Goal: Ask a question: Seek information or help from site administrators or community

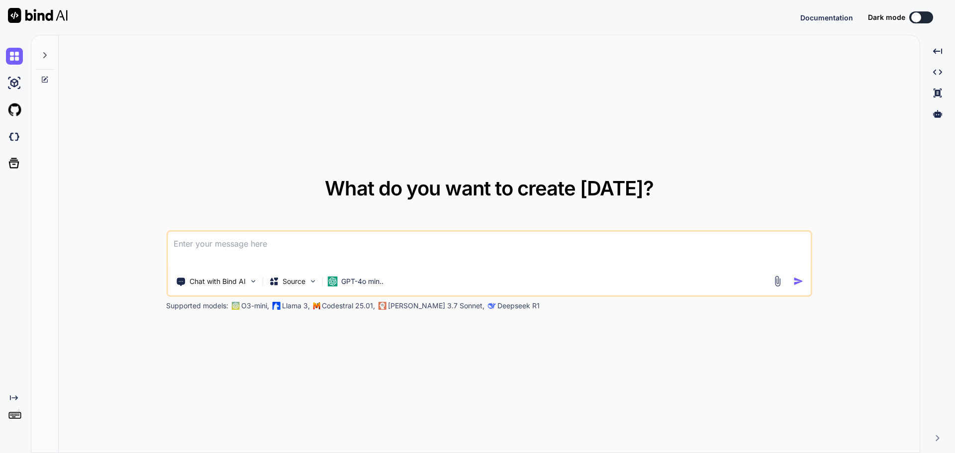
click at [268, 249] on textarea at bounding box center [489, 250] width 643 height 37
type textarea "x"
type textarea "m"
type textarea "x"
type textarea "ma"
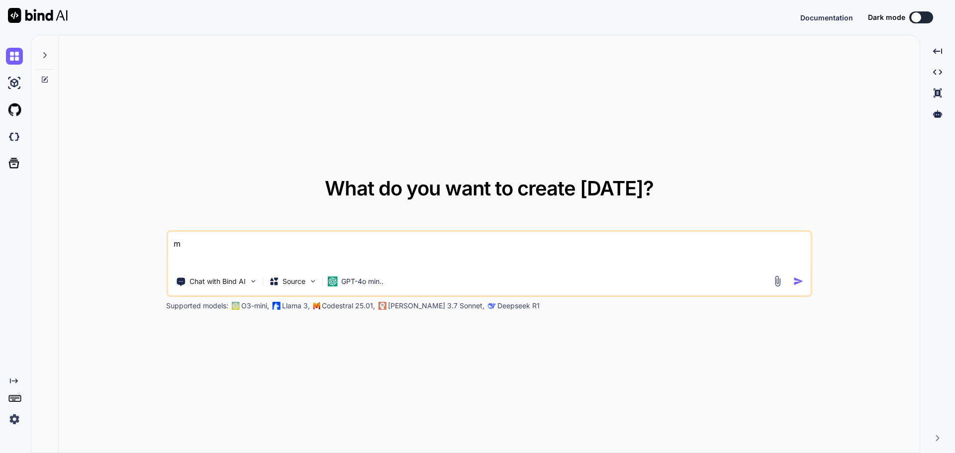
type textarea "x"
type textarea "mak"
type textarea "x"
type textarea "make"
type textarea "x"
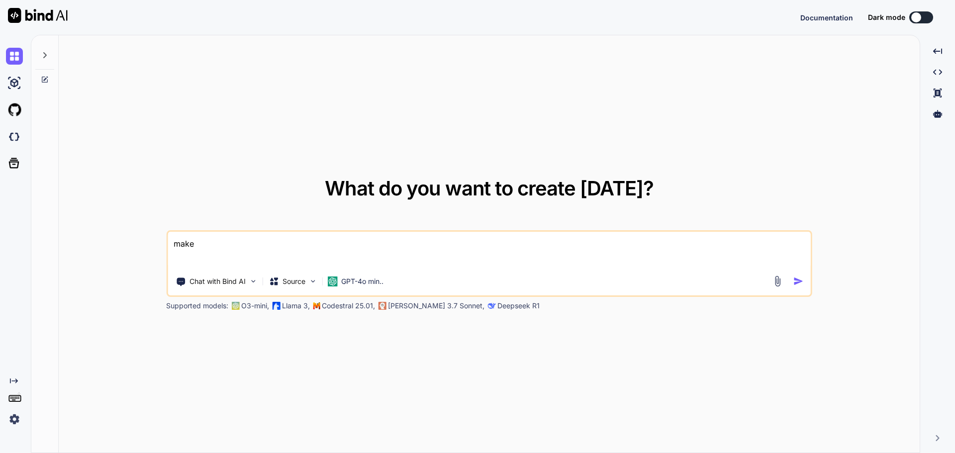
type textarea "make"
type textarea "x"
type textarea "make t"
type textarea "x"
type textarea "make th"
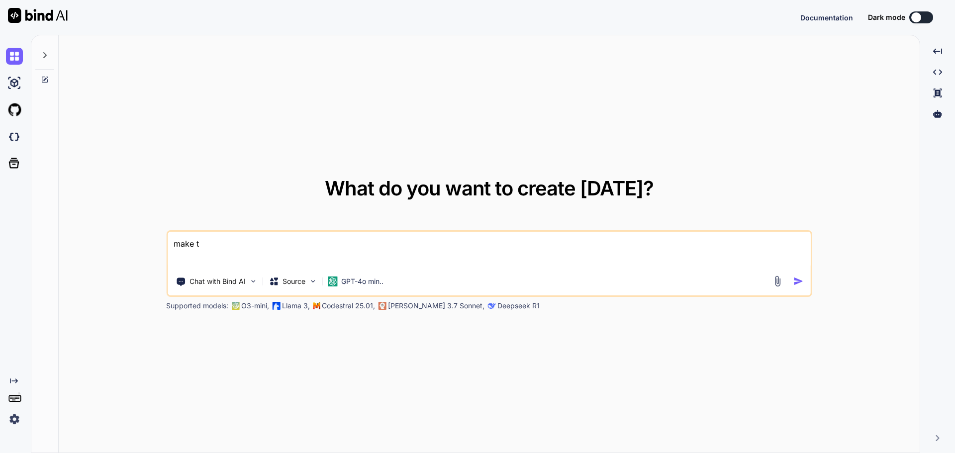
type textarea "x"
type textarea "make the"
type textarea "x"
type textarea "make the"
type textarea "x"
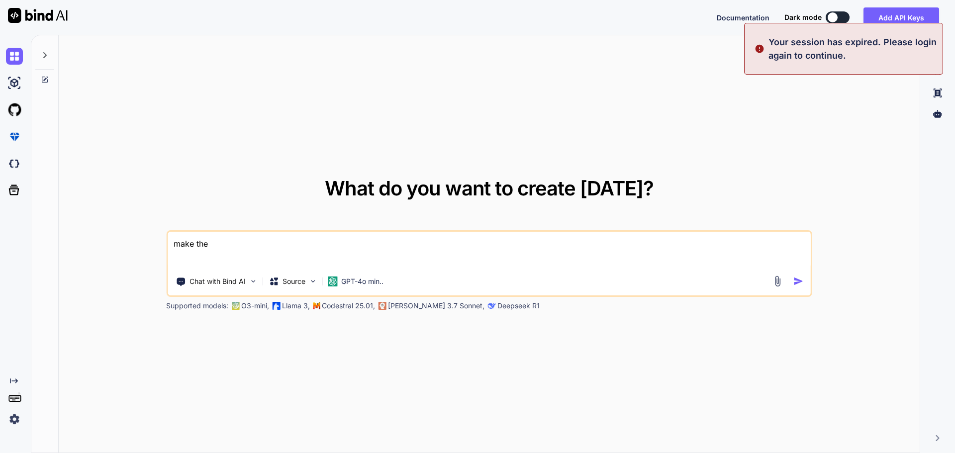
type textarea "make the f"
type textarea "x"
type textarea "make the form"
type textarea "x"
type textarea "make the form"
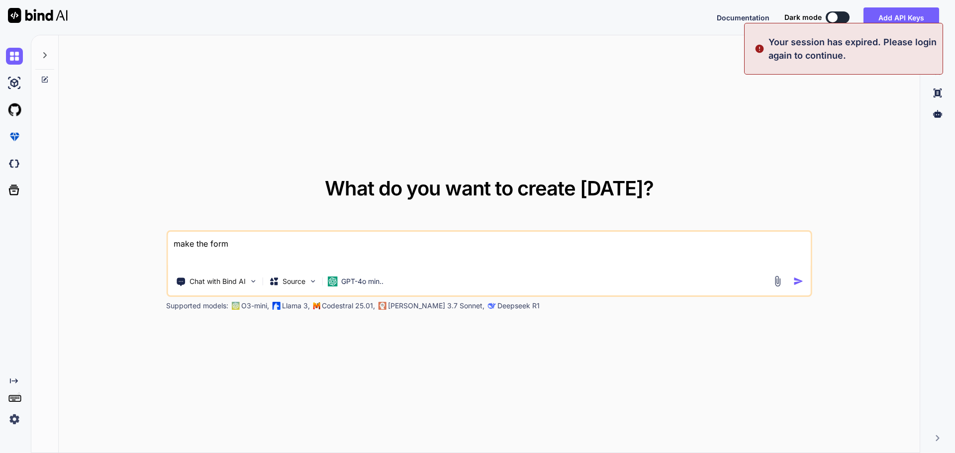
type textarea "x"
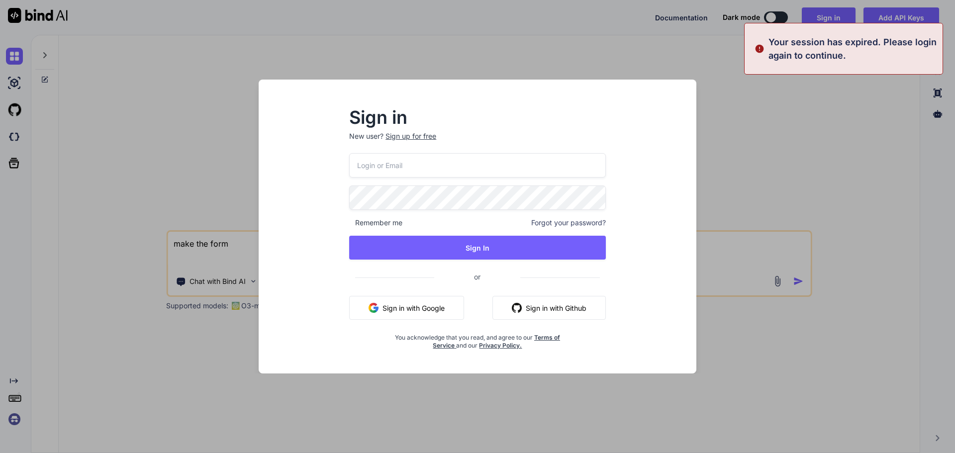
type textarea "make the form"
type input "[EMAIL_ADDRESS][DOMAIN_NAME]"
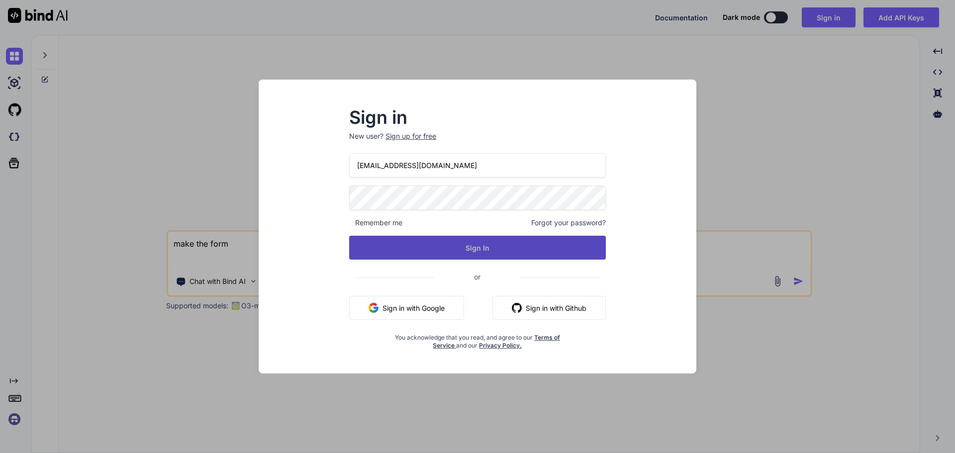
type textarea "make the form"
click at [501, 243] on button "Sign In" at bounding box center [477, 248] width 257 height 24
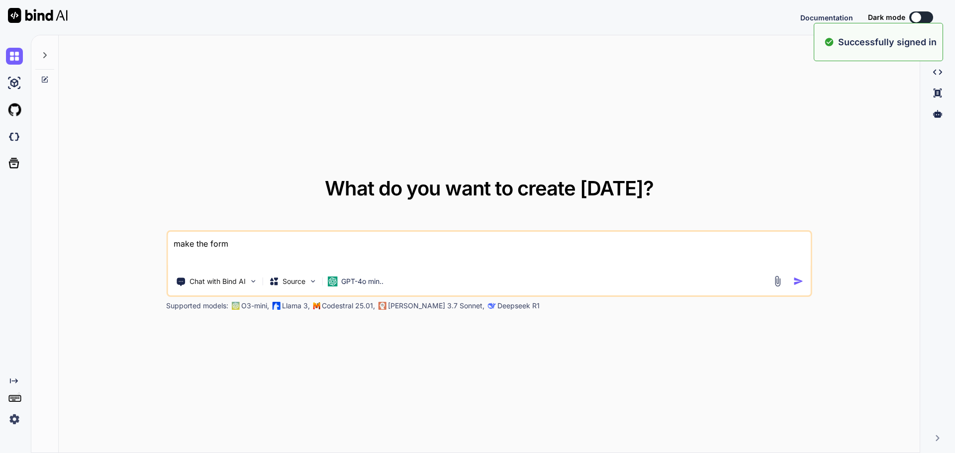
click at [277, 251] on textarea "make the form" at bounding box center [489, 250] width 643 height 37
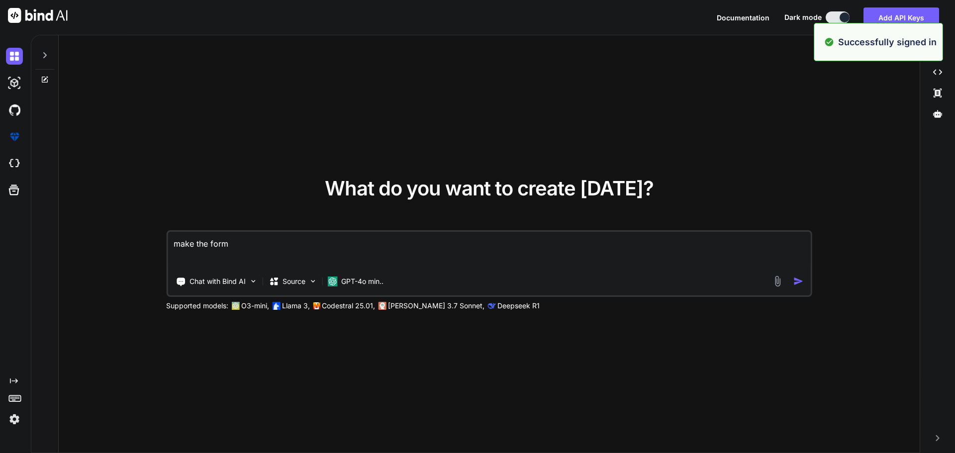
type textarea "x"
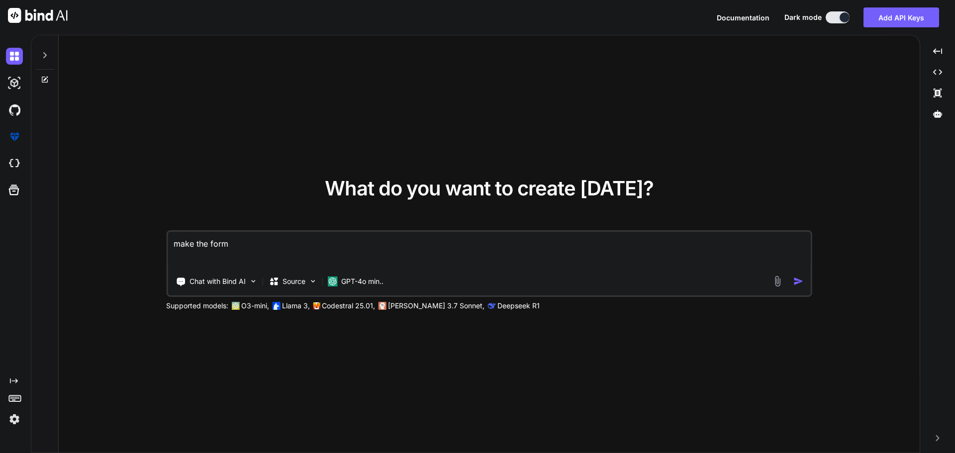
type textarea "make the form 1"
type textarea "x"
type textarea "make the form 15"
type textarea "x"
type textarea "make the form 15"
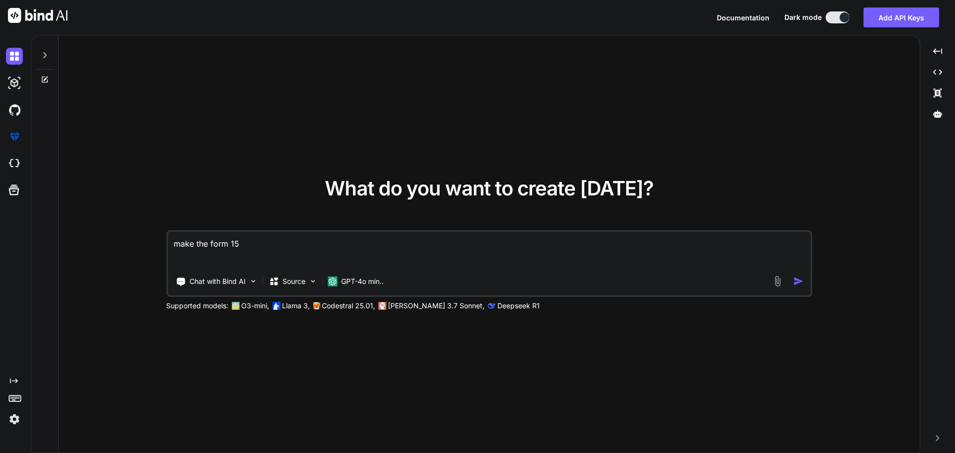
type textarea "x"
type textarea "make the form 15 d"
type textarea "x"
type textarea "make the form 15 di"
type textarea "x"
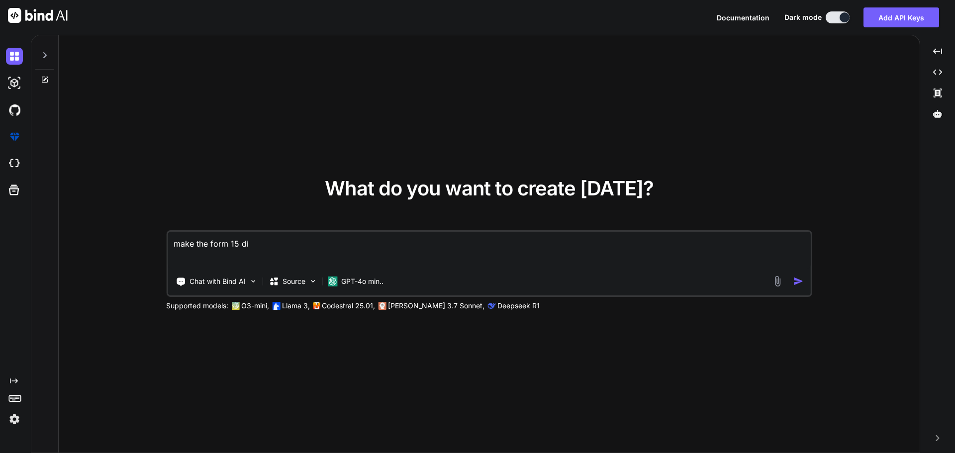
type textarea "make the form 15 dif"
type textarea "x"
type textarea "make the form 15 diff"
type textarea "x"
type textarea "make the form 15 diffr"
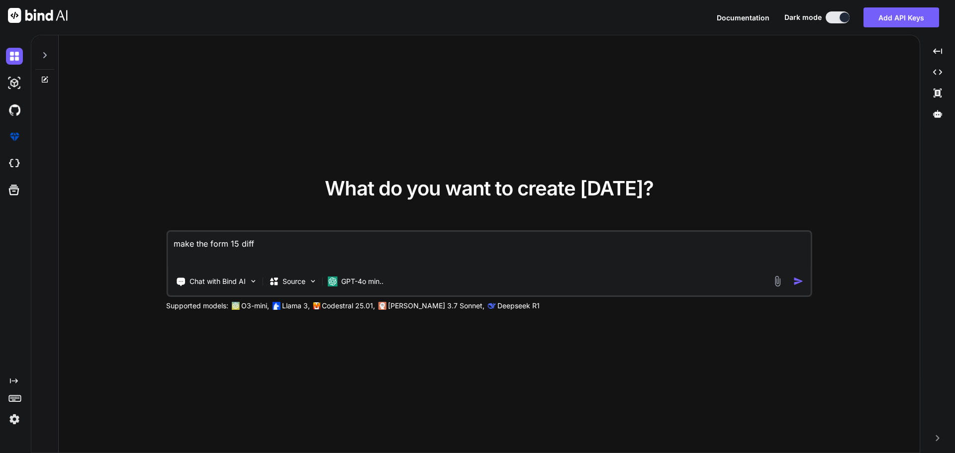
type textarea "x"
type textarea "make the form 15 diffre"
type textarea "x"
type textarea "make the form 15 diffren"
type textarea "x"
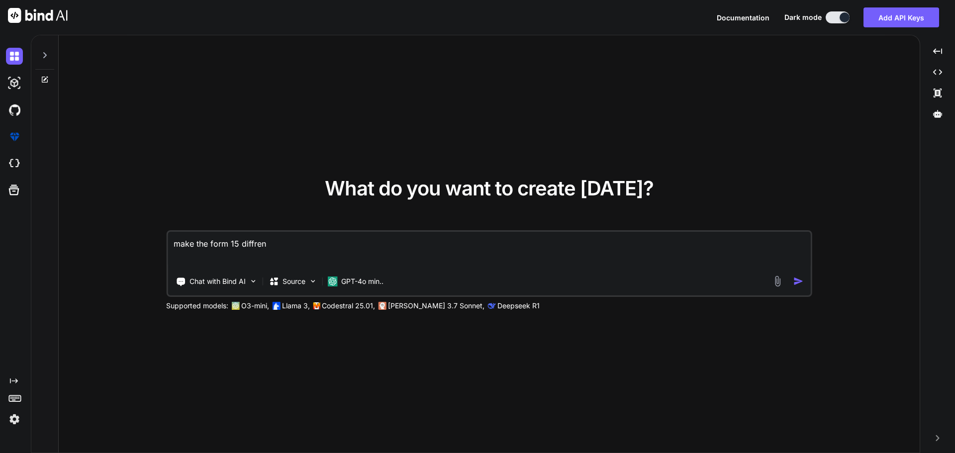
type textarea "make the form 15 diffrent"
type textarea "x"
type textarea "make the form 15 diffrent"
type textarea "x"
type textarea "make the form 15 different"
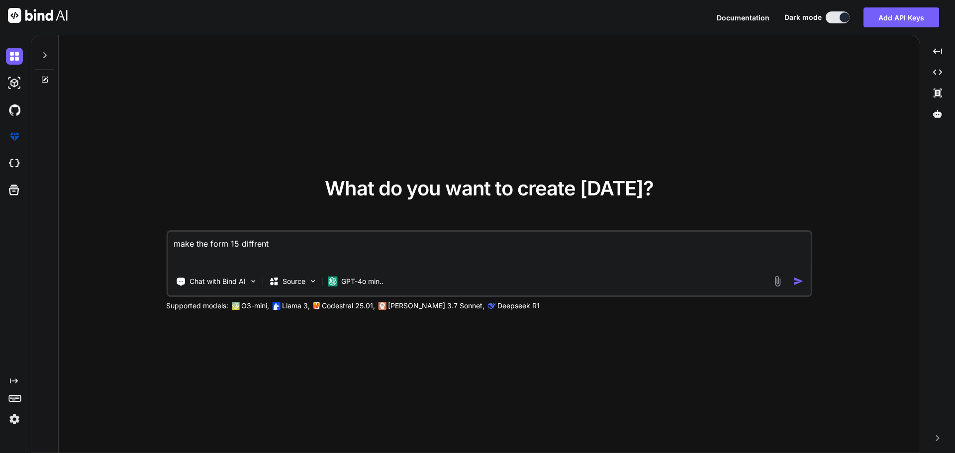
type textarea "x"
type textarea "make the form 15 different"
type textarea "x"
type textarea "make the form 15 different t"
type textarea "x"
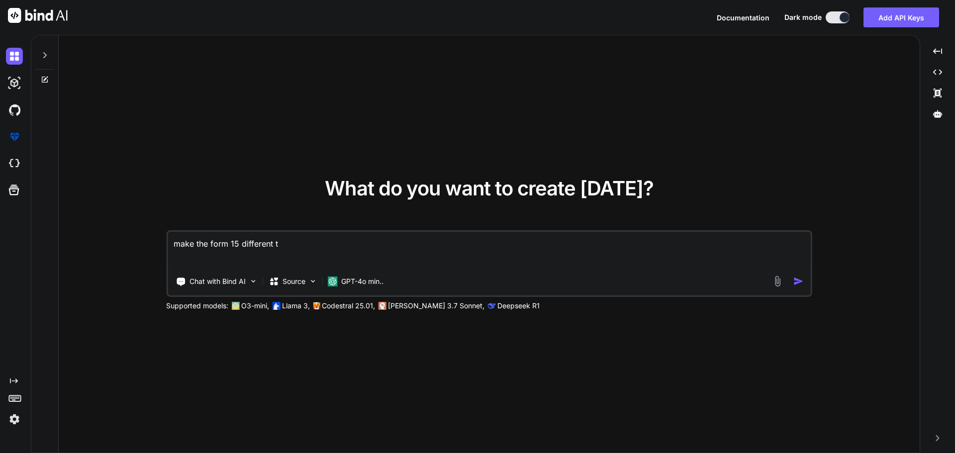
type textarea "make the form 15 different ty"
type textarea "x"
type textarea "make the form 15 different typ"
type textarea "x"
type textarea "make the form 15 different type"
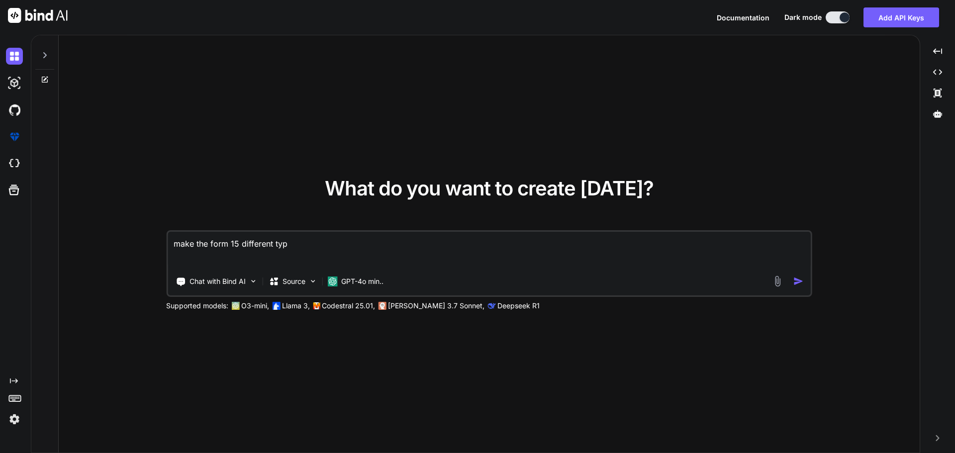
type textarea "x"
type textarea "make the form 15 different types"
type textarea "x"
type textarea "make the form 15 different types"
type textarea "x"
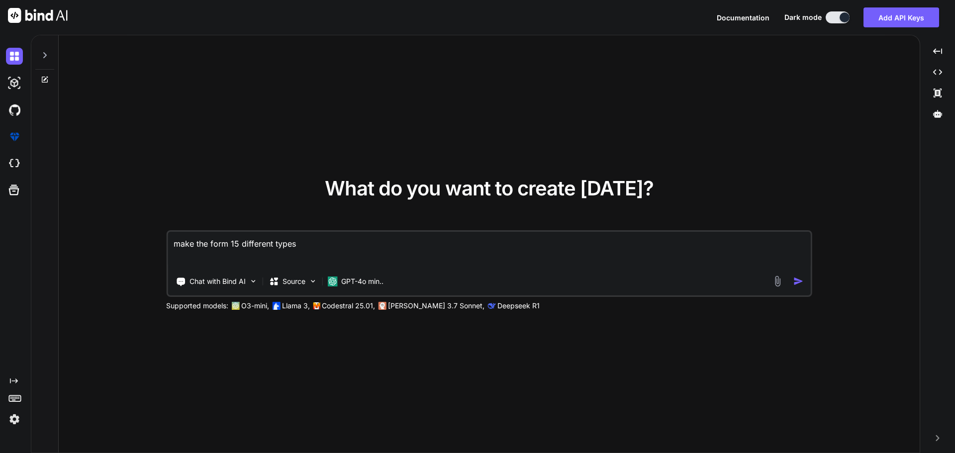
type textarea "make the form 15 different types o"
type textarea "x"
type textarea "make the form 15 different types of"
type textarea "x"
type textarea "make the form 15 different types of"
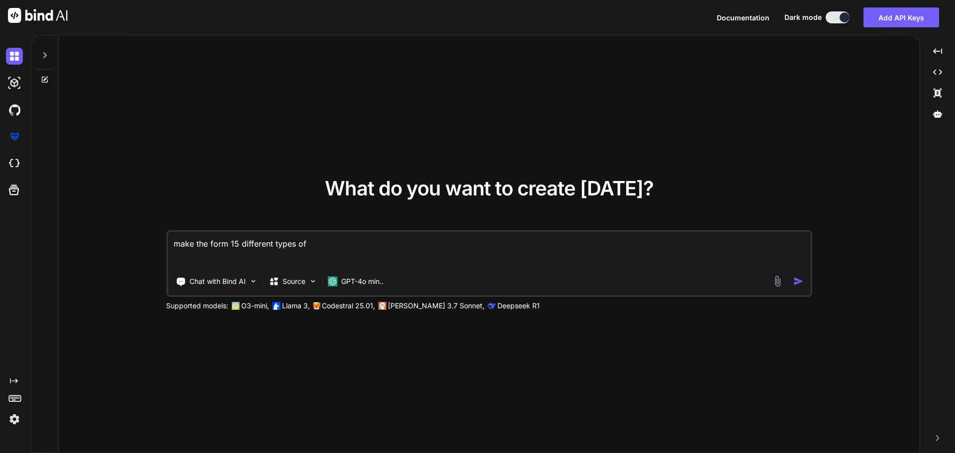
type textarea "x"
type textarea "make the form 15 different types of i"
type textarea "x"
type textarea "make the form 15 different types of in"
type textarea "x"
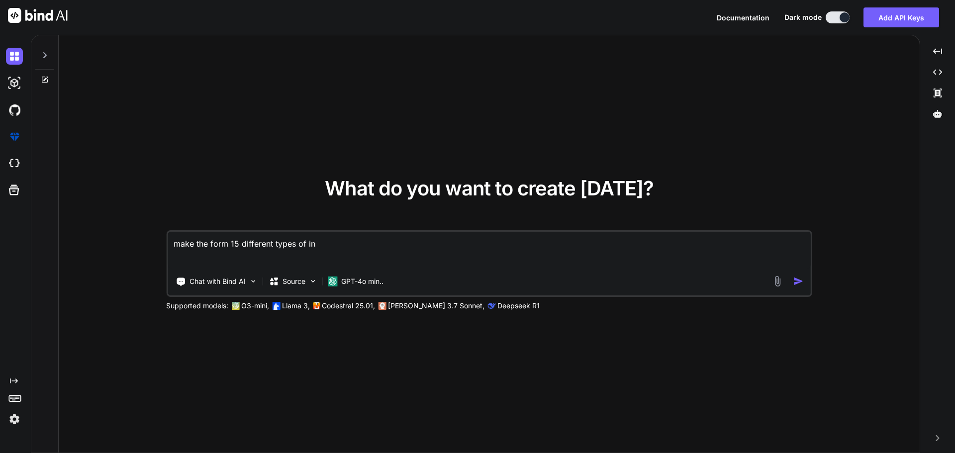
type textarea "make the form 15 different types of inp"
type textarea "x"
type textarea "make the form 15 different types of inpu"
type textarea "x"
type textarea "make the form 15 different types of input"
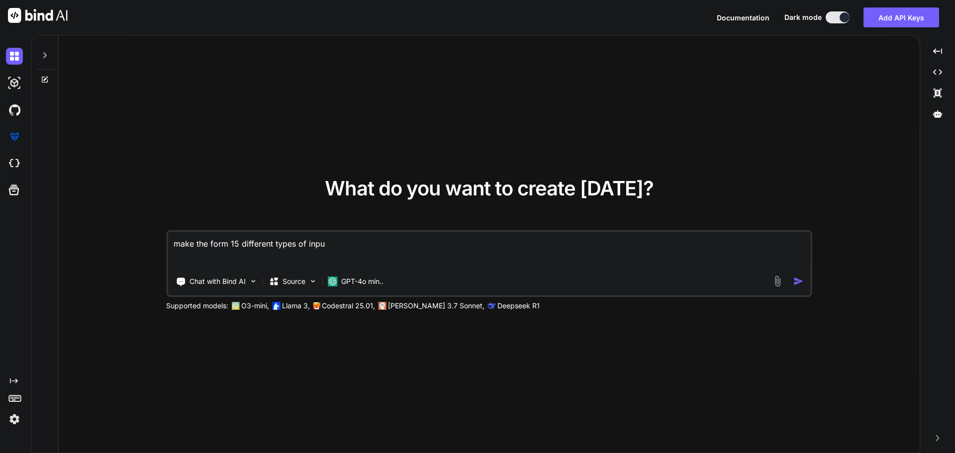
type textarea "x"
type textarea "make the form 15 different types of input"
type textarea "x"
type textarea "make the form 15 different types of input f"
type textarea "x"
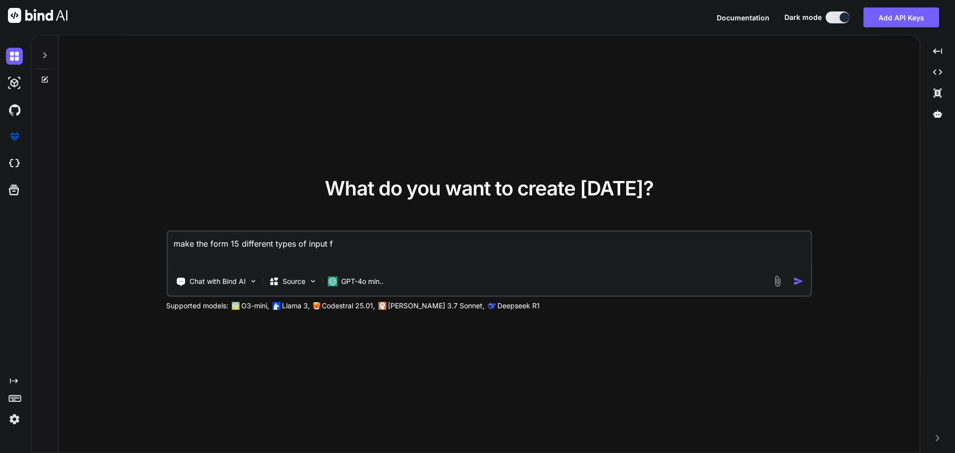
type textarea "make the form 15 different types of input fi"
type textarea "x"
type textarea "make the form 15 different types of input fie"
type textarea "x"
type textarea "make the form 15 different types of input fiel"
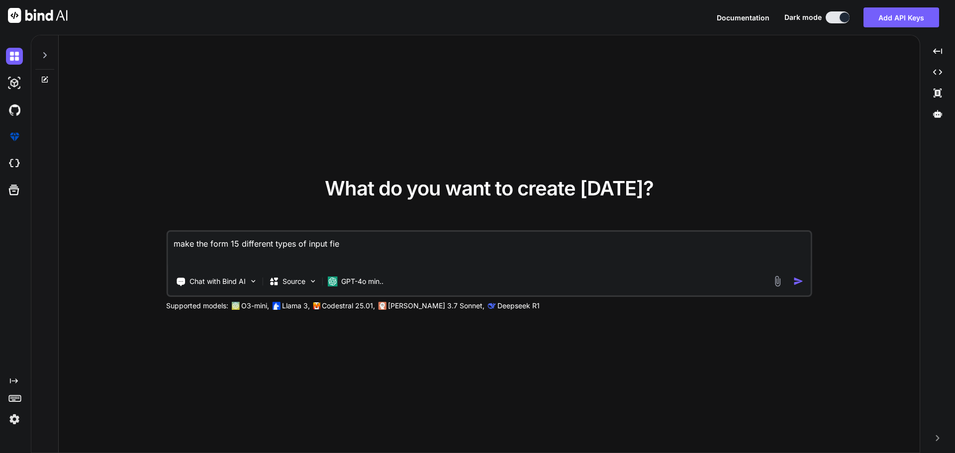
type textarea "x"
type textarea "make the form 15 different types of input field"
type textarea "x"
type textarea "make the form 15 different types of input fields"
type textarea "x"
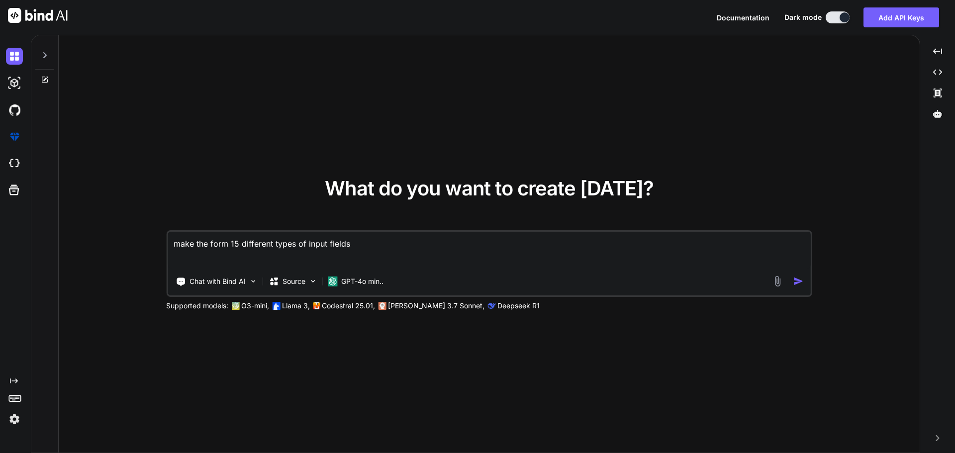
type textarea "make the form 15 different types of input fields"
type textarea "x"
type textarea "make the form 15 different types of input fields w"
type textarea "x"
type textarea "make the form 15 different types of input fields wi"
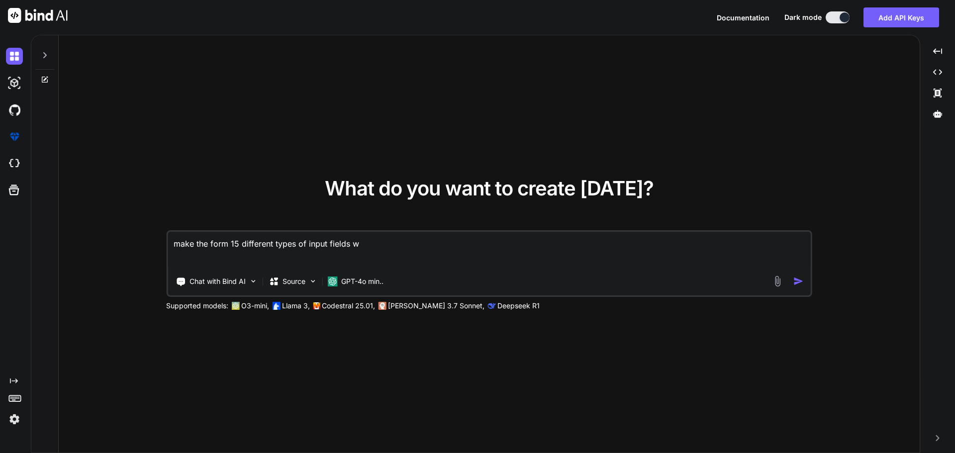
type textarea "x"
type textarea "make the form 15 different types of input fields wit"
type textarea "x"
type textarea "make the form 15 different types of input fields with"
type textarea "x"
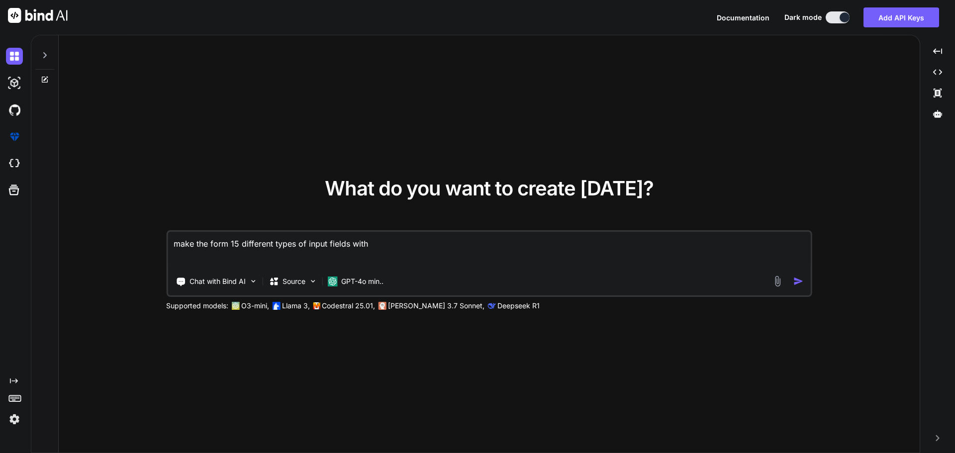
type textarea "make the form 15 different types of input fields with"
type textarea "x"
type textarea "make the form 15 different types of input fields with s"
type textarea "x"
type textarea "make the form 15 different types of input fields with sh"
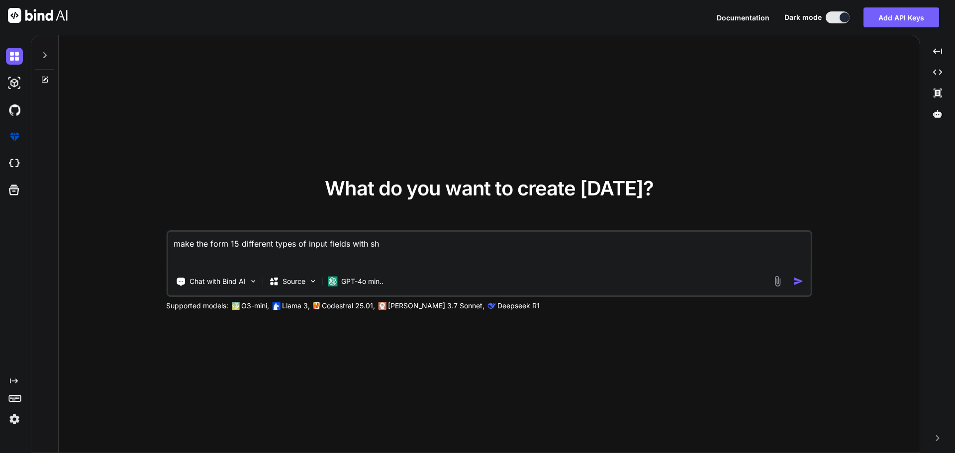
type textarea "x"
type textarea "make the form 15 different types of input fields with sho"
type textarea "x"
type textarea "make the form 15 different types of input fields with show"
type textarea "x"
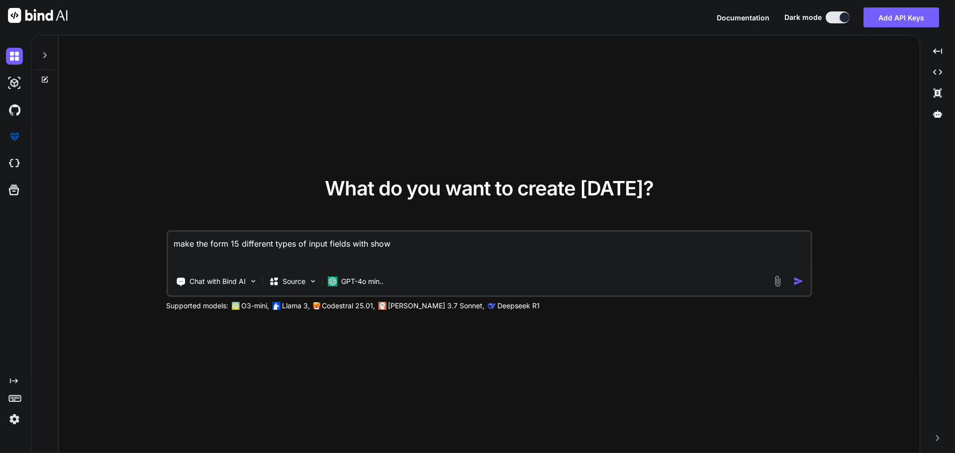
type textarea "make the form 15 different types of input fields with show"
type textarea "x"
type textarea "make the form 15 different types of input fields with show a"
type textarea "x"
type textarea "make the form 15 different types of input fields with show al"
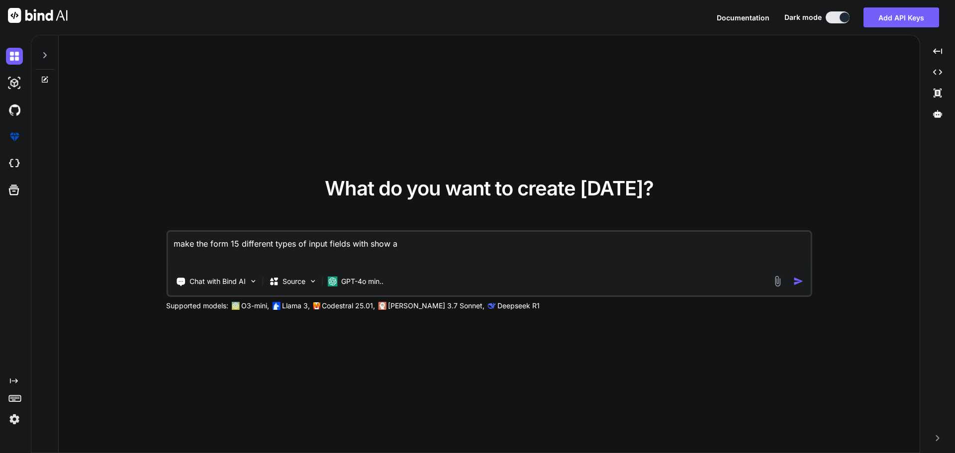
type textarea "x"
type textarea "make the form 15 different types of input fields with show all"
type textarea "x"
type textarea "make the form 15 different types of input fields with show all"
type textarea "x"
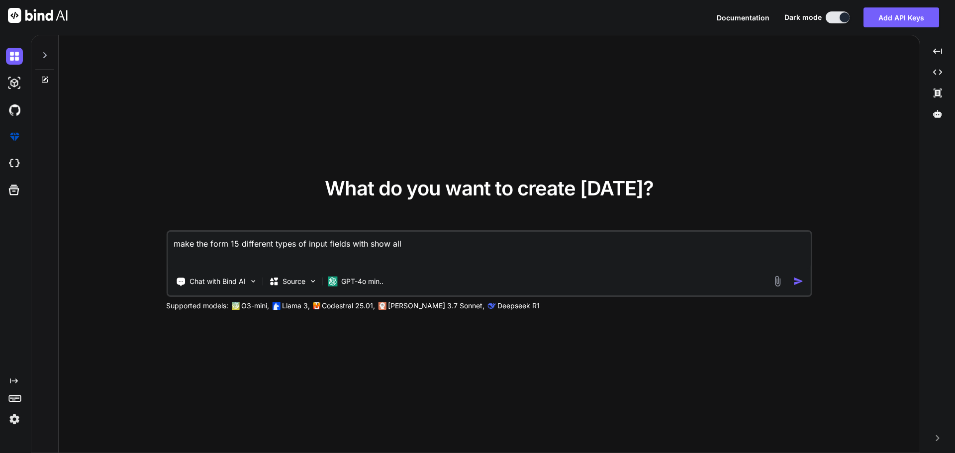
type textarea "make the form 15 different types of input fields with show all t"
type textarea "x"
type textarea "make the form 15 different types of input fields with show all te"
type textarea "x"
type textarea "make the form 15 different types of input fields with show all t"
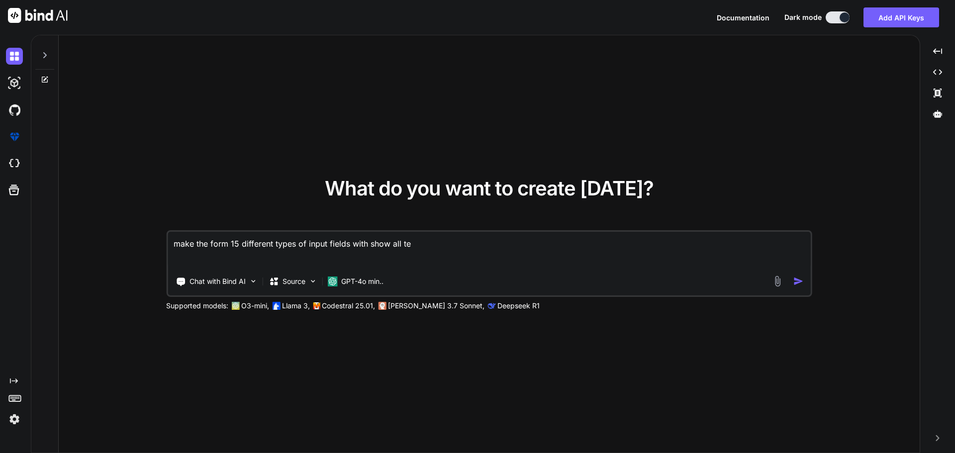
type textarea "x"
type textarea "make the form 15 different types of input fields with show all th"
type textarea "x"
type textarea "make the form 15 different types of input fields with show all the"
type textarea "x"
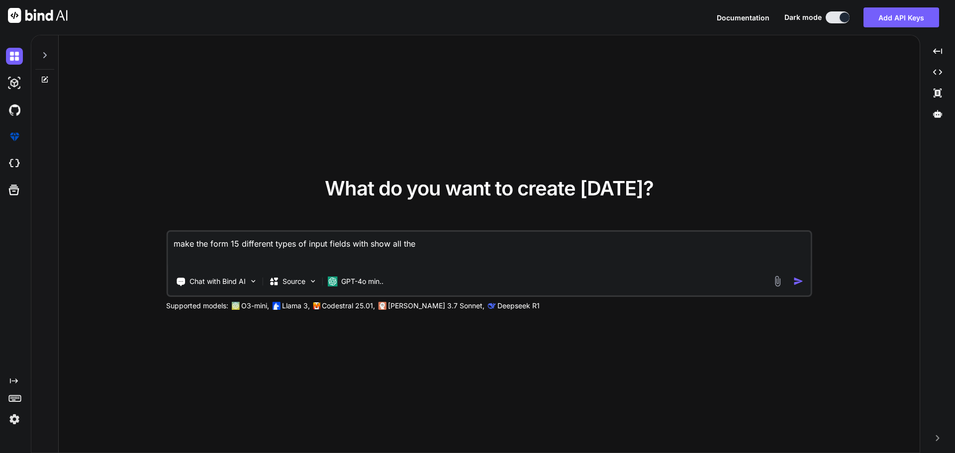
type textarea "make the form 15 different types of input fields with show all the"
type textarea "x"
type textarea "make the form 15 different types of input fields with show all the v"
type textarea "x"
type textarea "make the form 15 different types of input fields with show all the va"
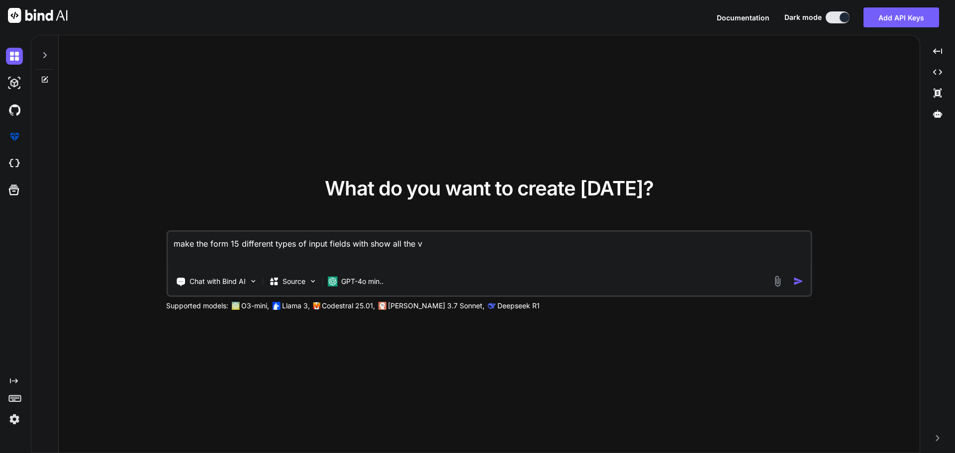
type textarea "x"
type textarea "make the form 15 different types of input fields with show all the val"
type textarea "x"
type textarea "make the form 15 different types of input fields with show all the valu"
type textarea "x"
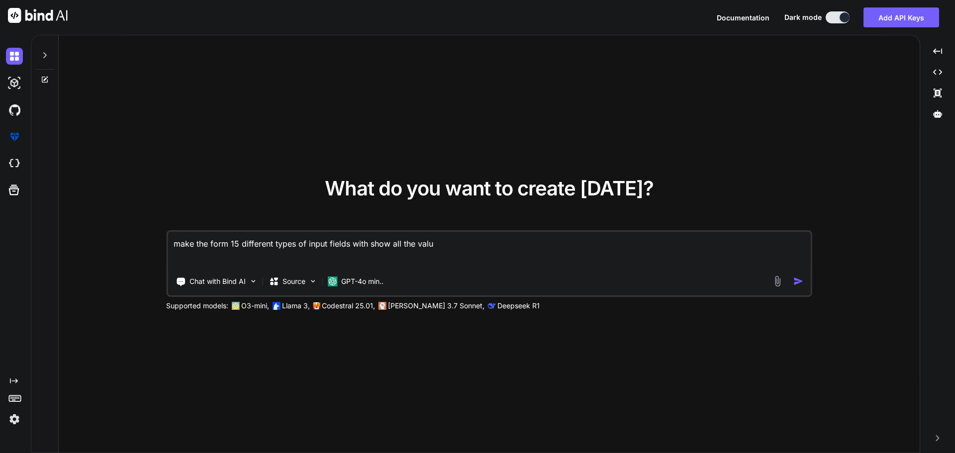
type textarea "make the form 15 different types of input fields with show all the value"
type textarea "x"
type textarea "make the form 15 different types of input fields with show all the value"
type textarea "x"
type textarea "make the form 15 different types of input fields with show all the value i"
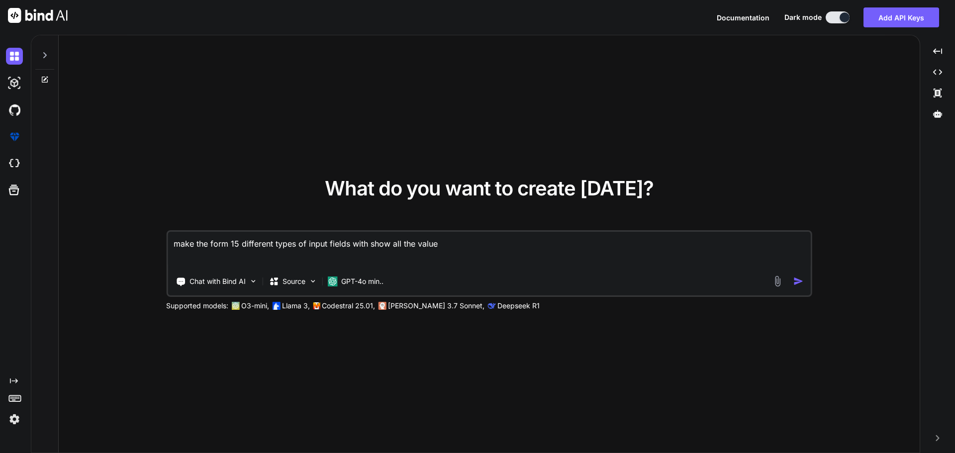
type textarea "x"
type textarea "make the form 15 different types of input fields with show all the value in"
type textarea "x"
type textarea "make the form 15 different types of input fields with show all the value in"
type textarea "x"
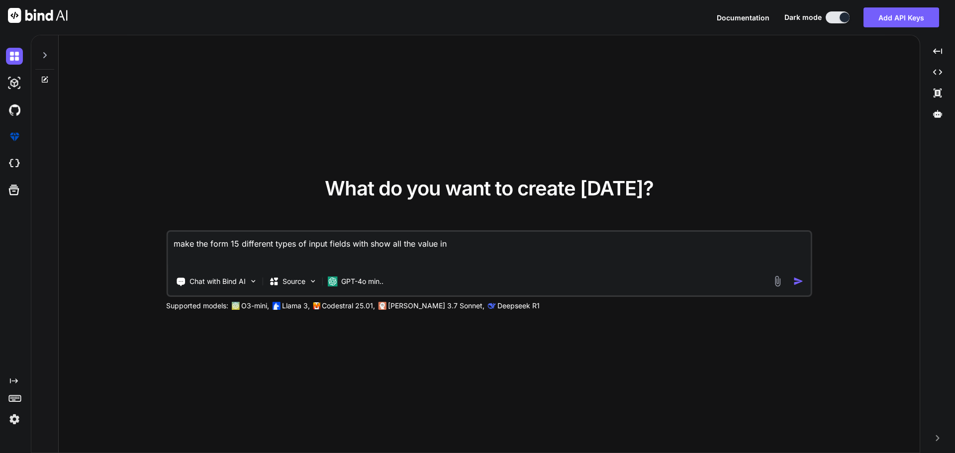
type textarea "make the form 15 different types of input fields with show all the value in d"
type textarea "x"
type textarea "make the form 15 different types of input fields with show all the value in da"
type textarea "x"
type textarea "make the form 15 different types of input fields with show all the value in dat"
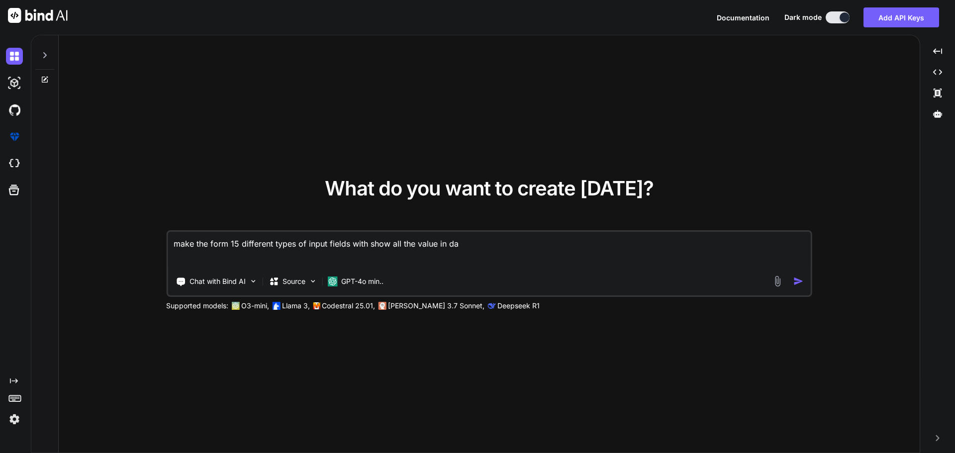
type textarea "x"
type textarea "make the form 15 different types of input fields with show all the value in data"
type textarea "x"
type textarea "make the form 15 different types of input fields with show all the value in data"
type textarea "x"
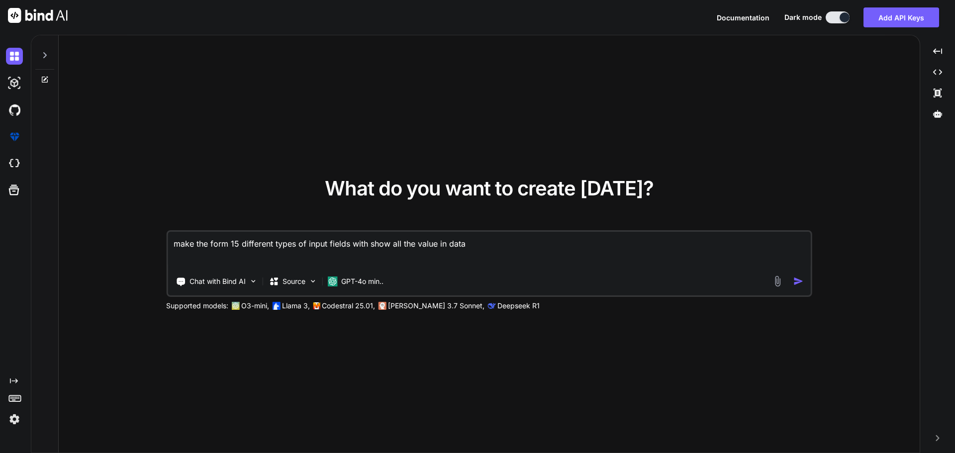
type textarea "make the form 15 different types of input fields with show all the value in dat…"
type textarea "x"
type textarea "make the form 15 different types of input fields with show all the value in dat…"
type textarea "x"
type textarea "make the form 15 different types of input fields with show all the value in dat…"
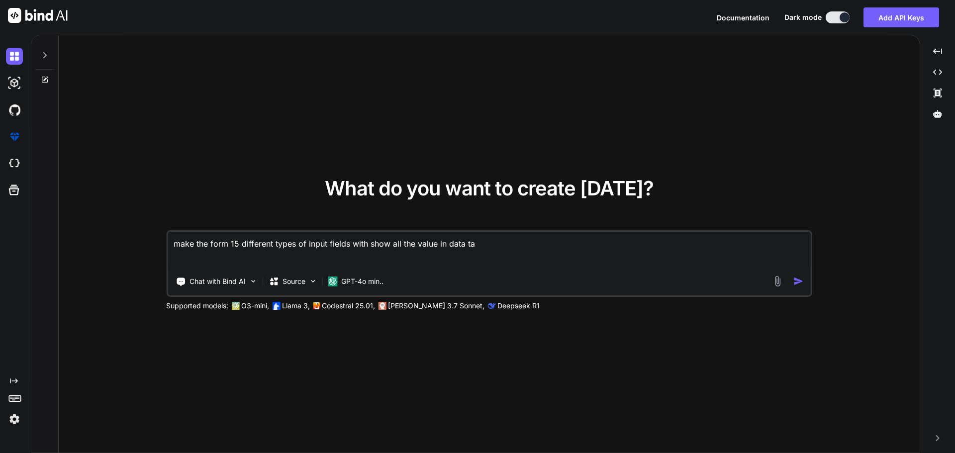
type textarea "x"
type textarea "make the form 15 different types of input fields with show all the value in dat…"
type textarea "x"
type textarea "make the form 15 different types of input fields with show all the value in dat…"
type textarea "x"
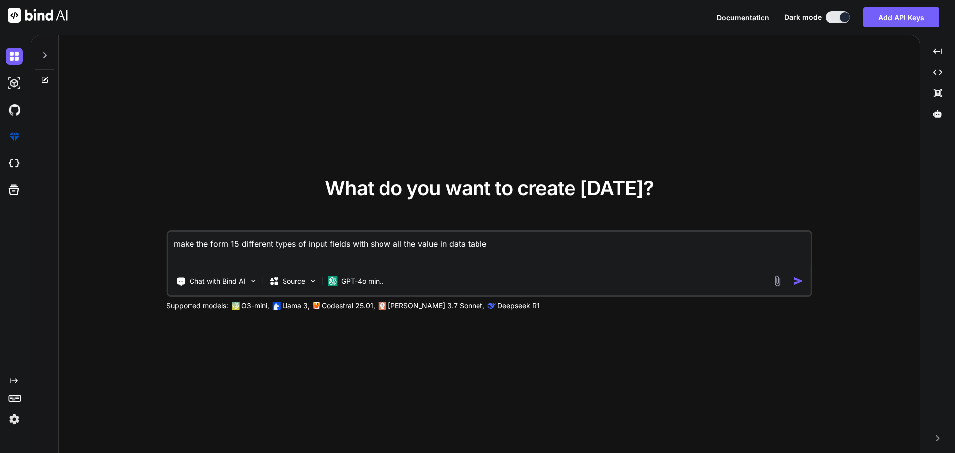
type textarea "make the form 15 different types of input fields with show all the value in dat…"
type textarea "x"
type textarea "make the form 15 different types of input fields with show all the value in dat…"
type textarea "x"
type textarea "make the form 15 different types of input fields with show all the value in dat…"
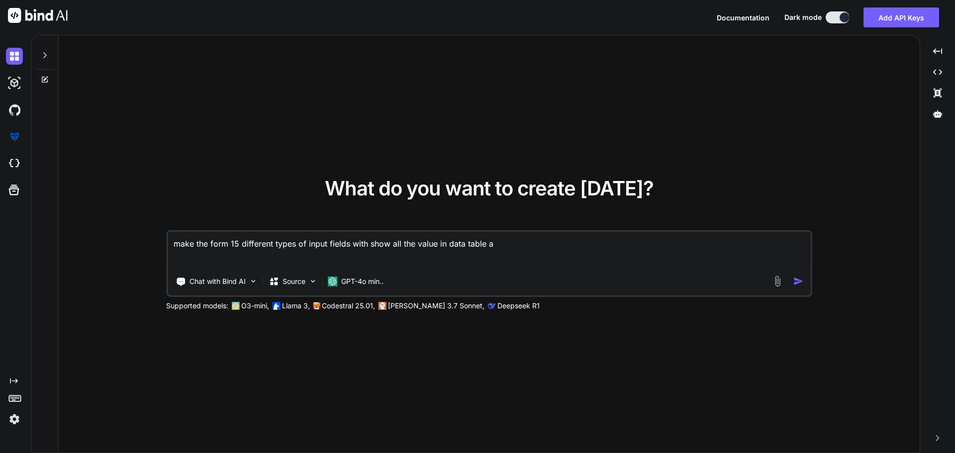
type textarea "x"
type textarea "make the form 15 different types of input fields with show all the value in dat…"
type textarea "x"
type textarea "make the form 15 different types of input fields with show all the value in dat…"
type textarea "x"
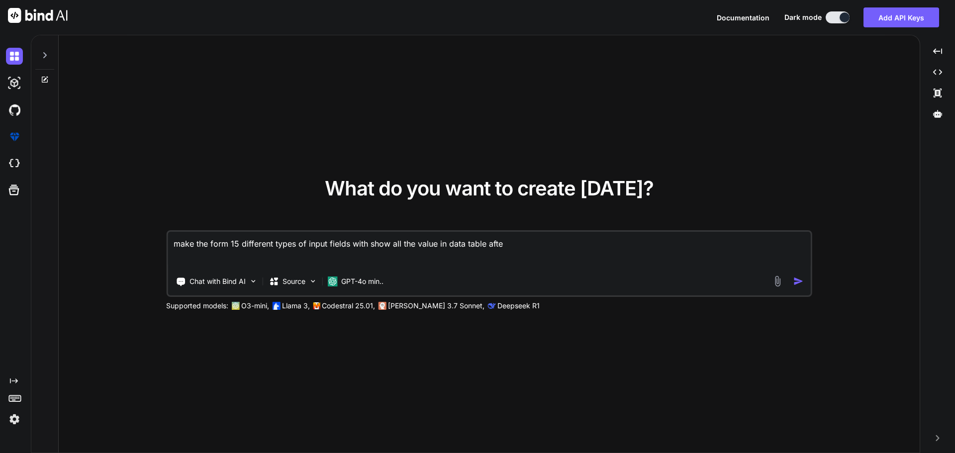
type textarea "make the form 15 different types of input fields with show all the value in dat…"
type textarea "x"
type textarea "make the form 15 different types of input fields with show all the value in dat…"
type textarea "x"
type textarea "make the form 15 different types of input fields with show all the value in dat…"
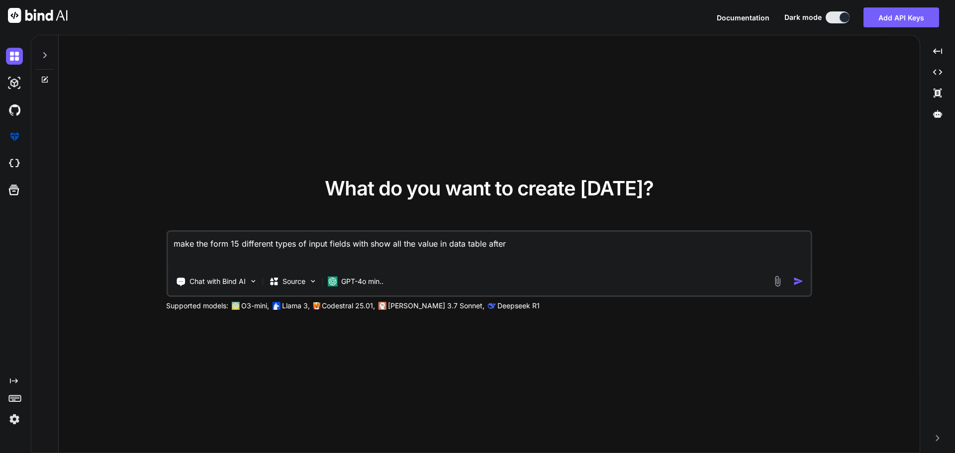
type textarea "x"
type textarea "make the form 15 different types of input fields with show all the value in dat…"
type textarea "x"
type textarea "make the form 15 different types of input fields with show all the value in dat…"
type textarea "x"
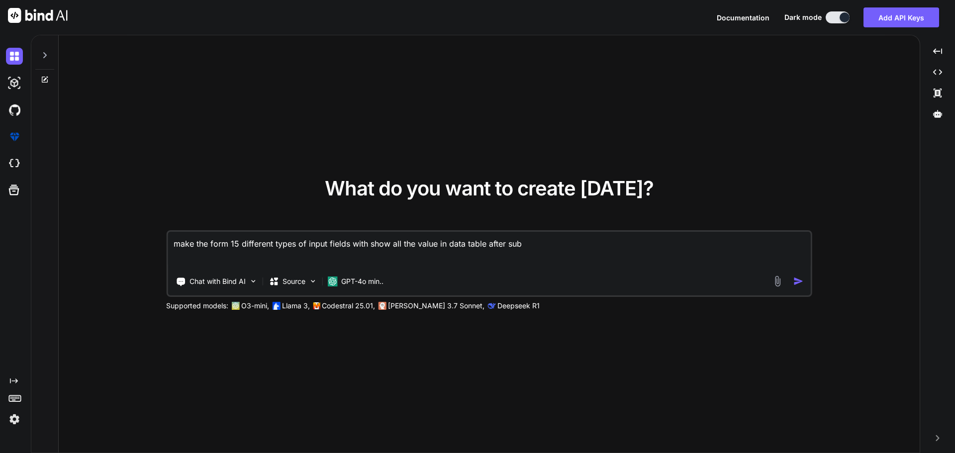
type textarea "make the form 15 different types of input fields with show all the value in dat…"
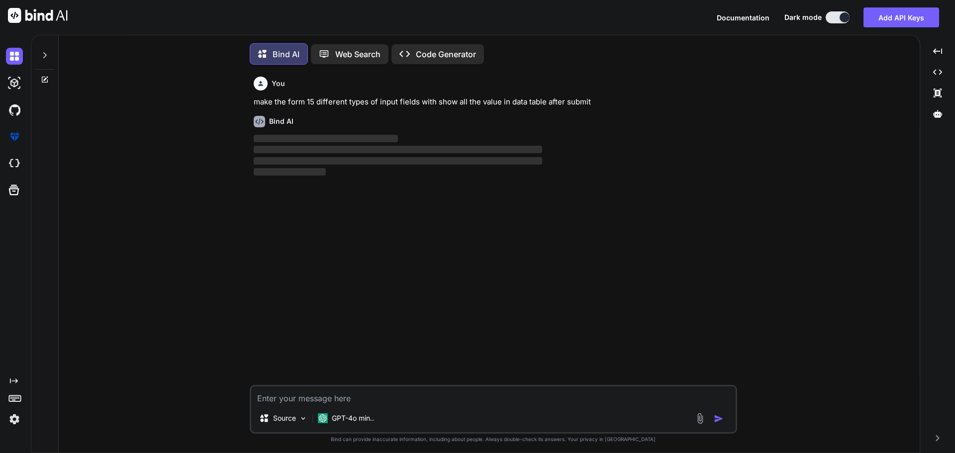
scroll to position [5, 0]
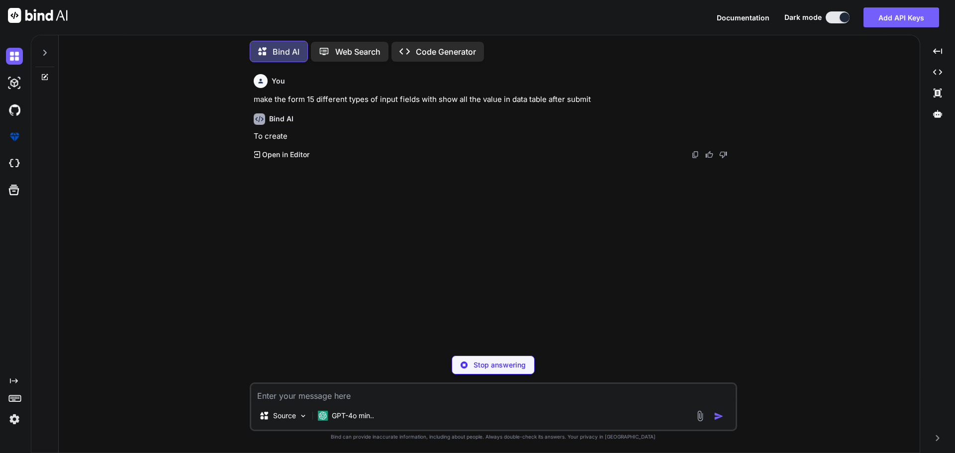
click at [311, 397] on textarea at bounding box center [493, 393] width 485 height 18
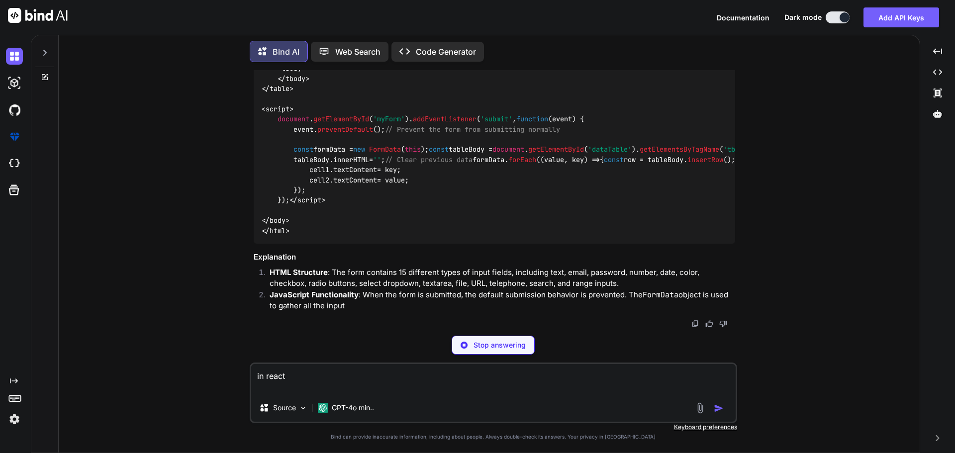
scroll to position [1091, 0]
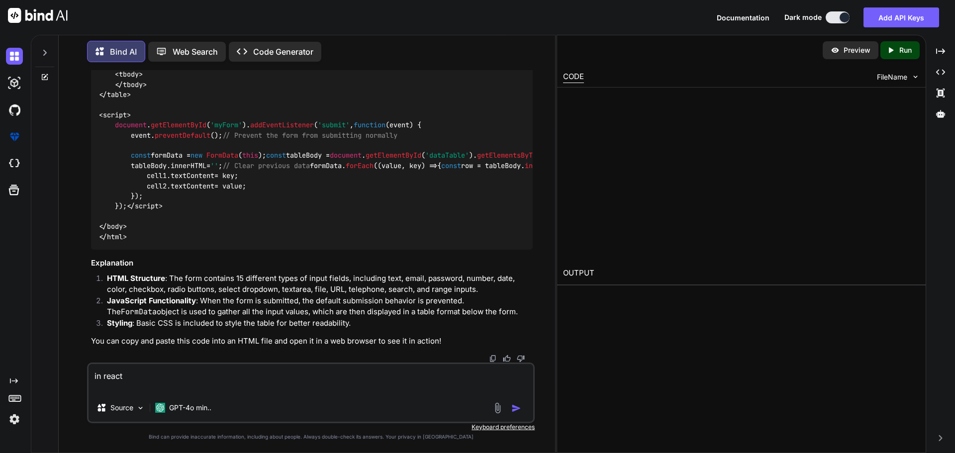
click at [720, 411] on div "Preview Created with Pixso. Run CODE FileName OUTPUT" at bounding box center [742, 244] width 370 height 418
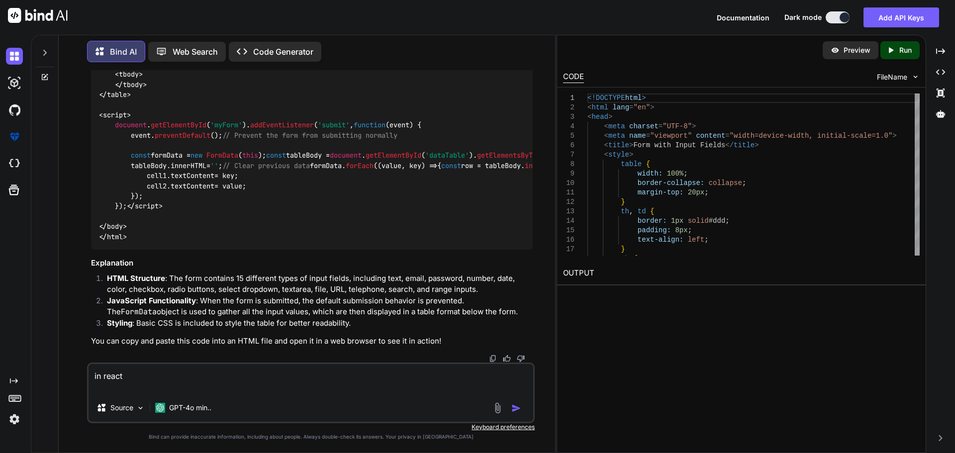
click at [515, 408] on img "button" at bounding box center [517, 409] width 10 height 10
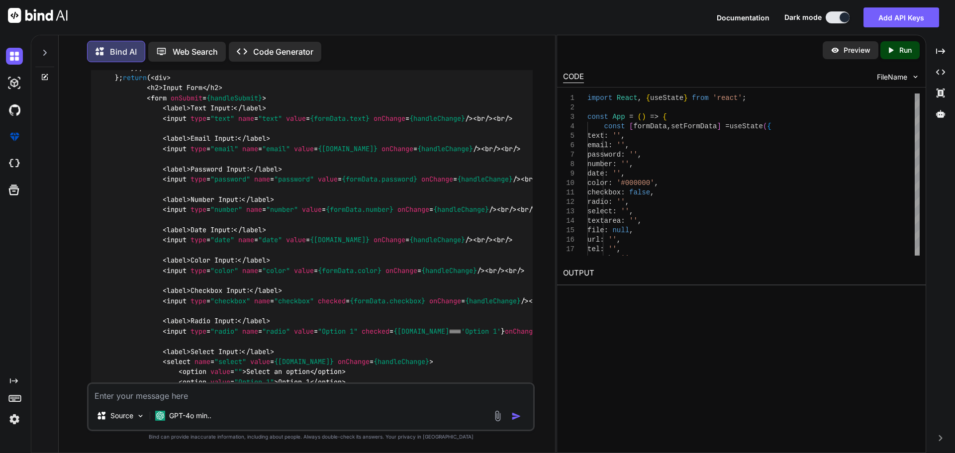
scroll to position [1405, 0]
click at [186, 401] on textarea at bounding box center [311, 393] width 445 height 18
click at [515, 418] on img "button" at bounding box center [517, 417] width 10 height 10
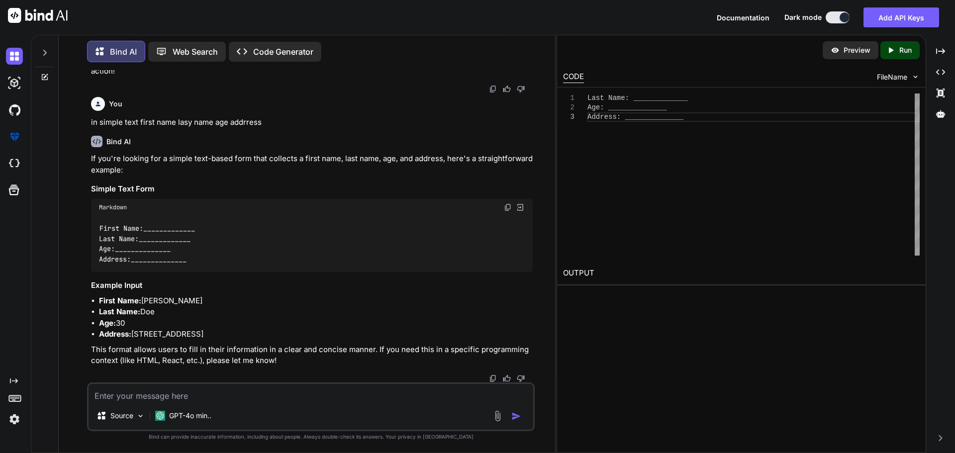
scroll to position [2997, 0]
click at [168, 395] on textarea at bounding box center [311, 393] width 445 height 18
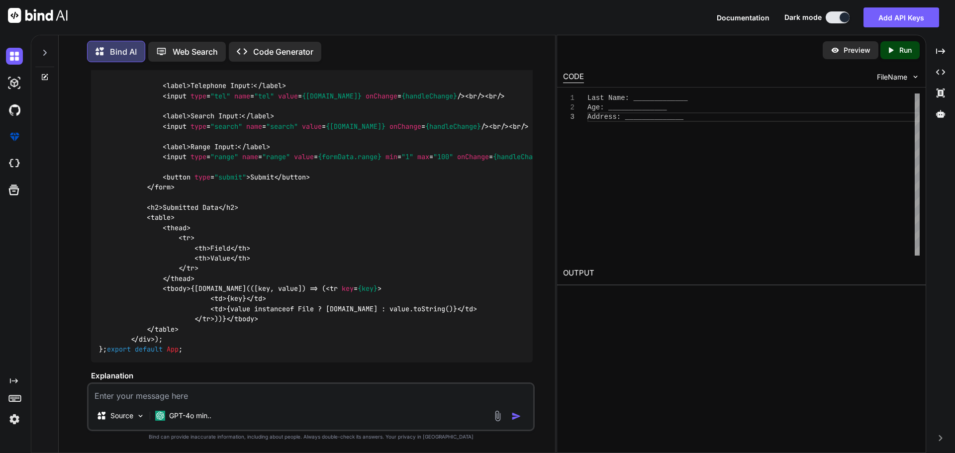
scroll to position [1445, 0]
